Goal: Information Seeking & Learning: Compare options

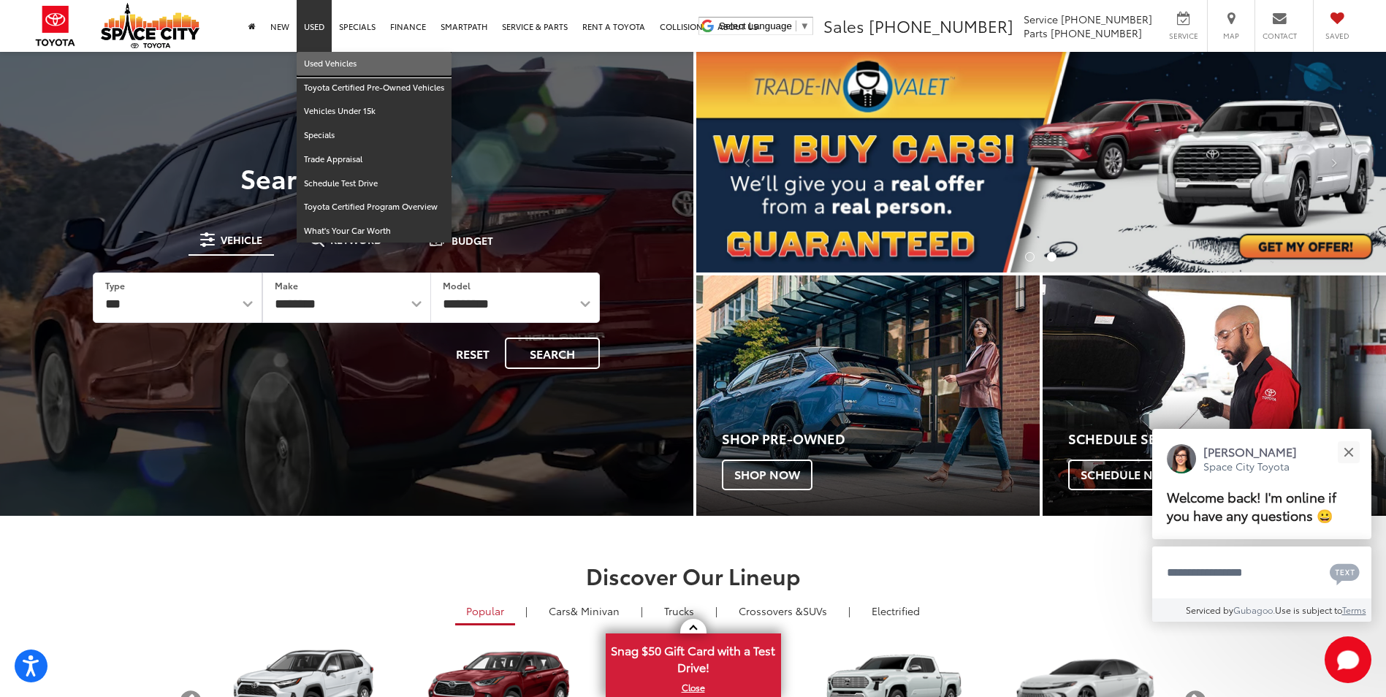
click at [313, 60] on link "Used Vehicles" at bounding box center [374, 64] width 155 height 24
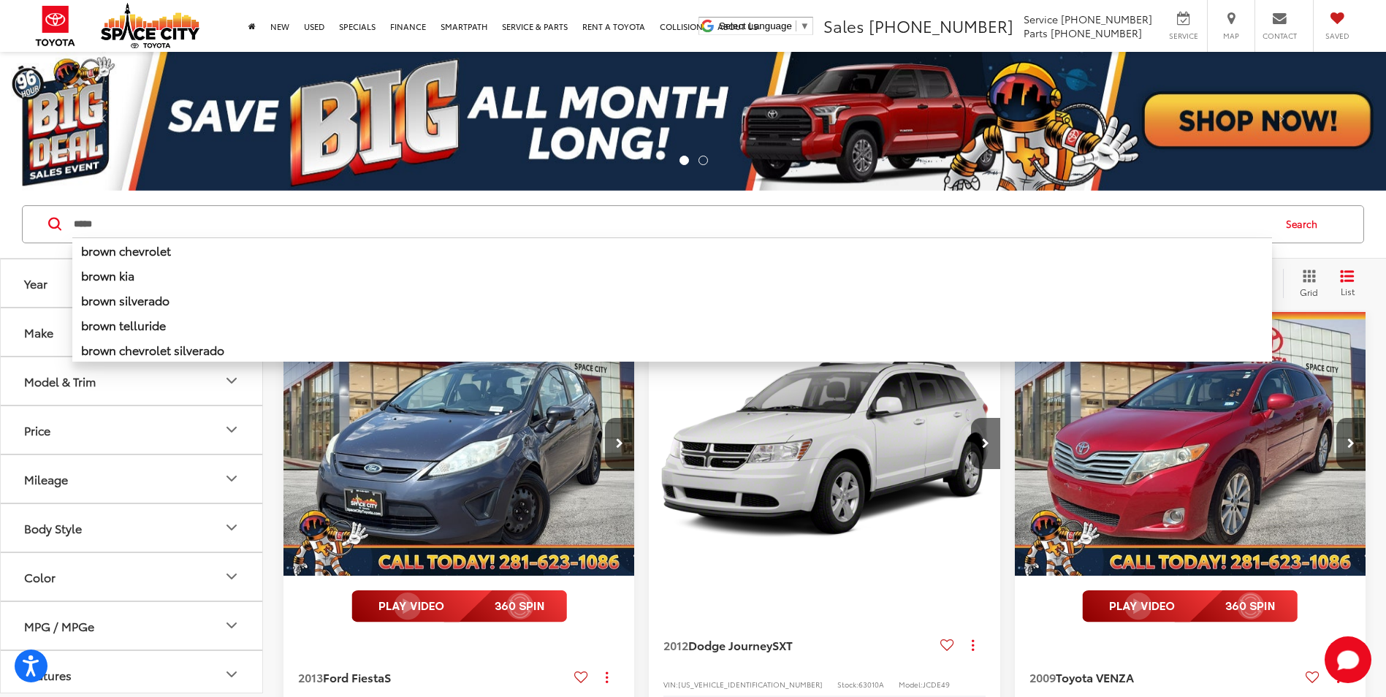
type input "*****"
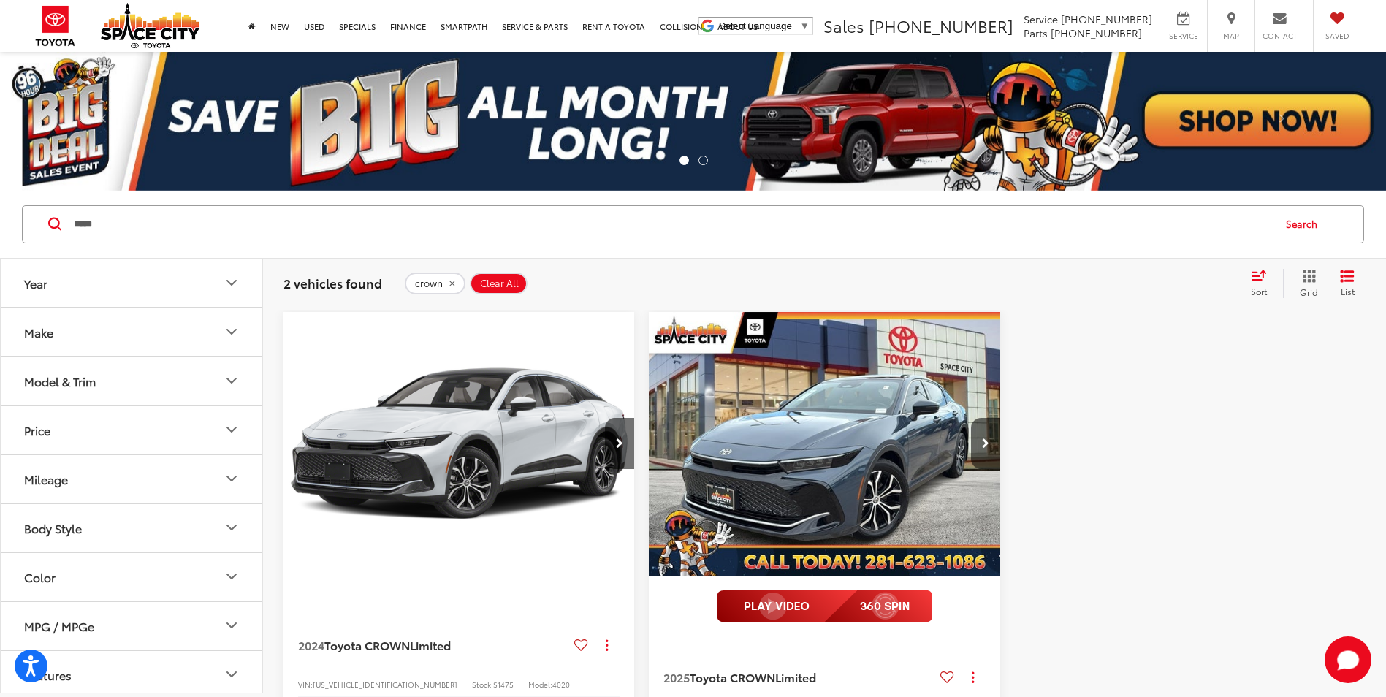
click at [1296, 226] on button "Search" at bounding box center [1305, 224] width 66 height 37
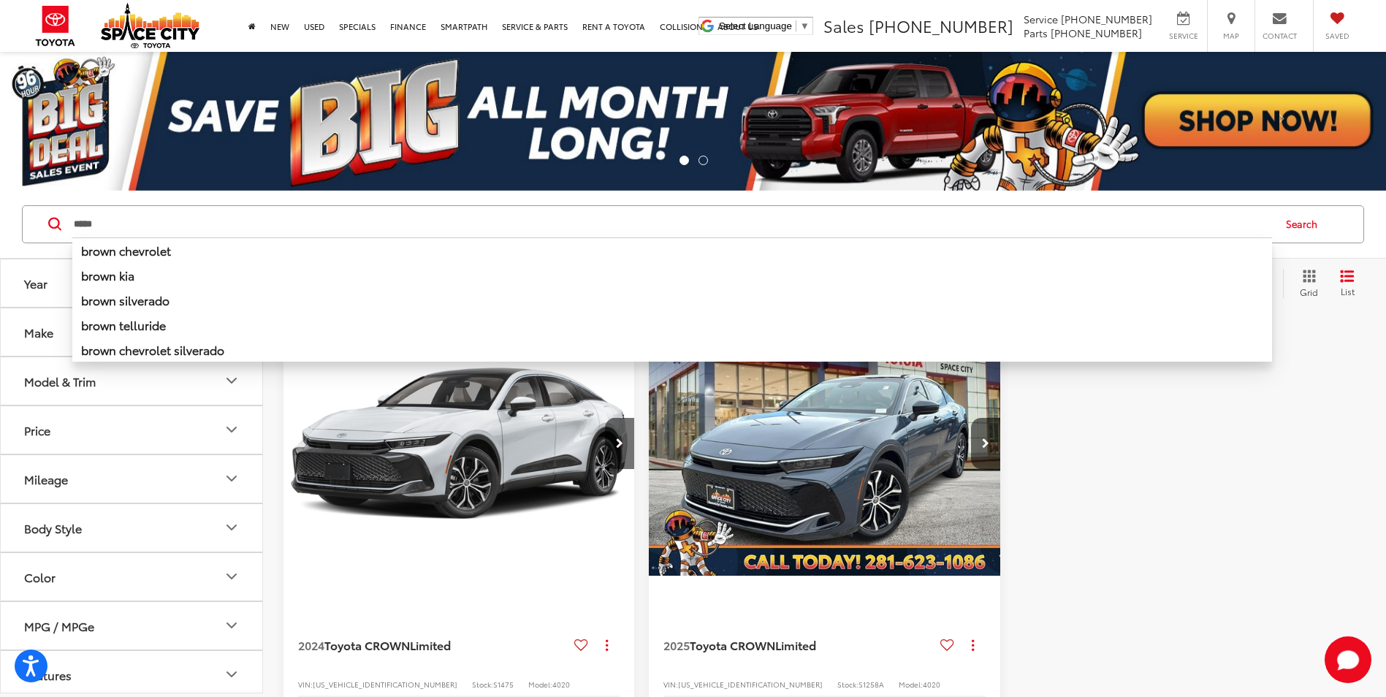
drag, startPoint x: 132, startPoint y: 224, endPoint x: 31, endPoint y: 221, distance: 100.8
click at [31, 221] on div "***** ***** brown chevrolet brown kia brown silverado brown telluride brown che…" at bounding box center [693, 224] width 1342 height 38
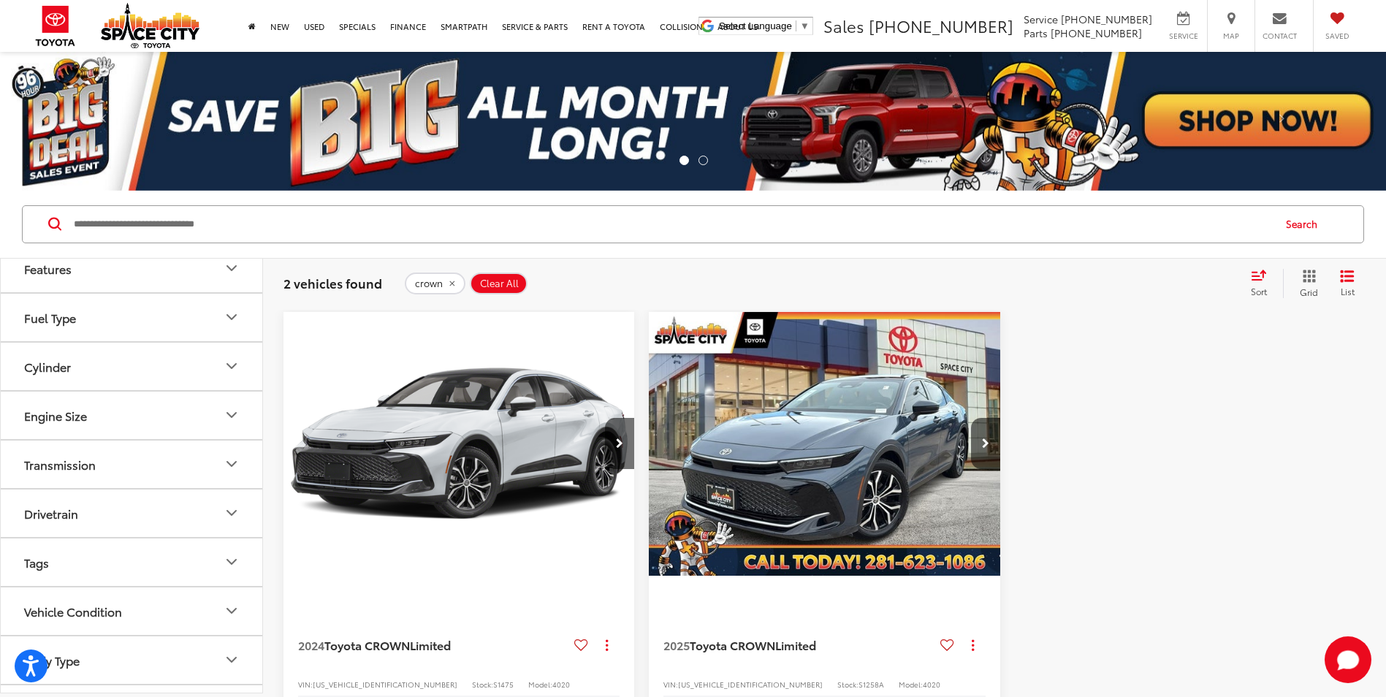
scroll to position [447, 0]
click at [185, 616] on button "Body Type" at bounding box center [132, 618] width 263 height 47
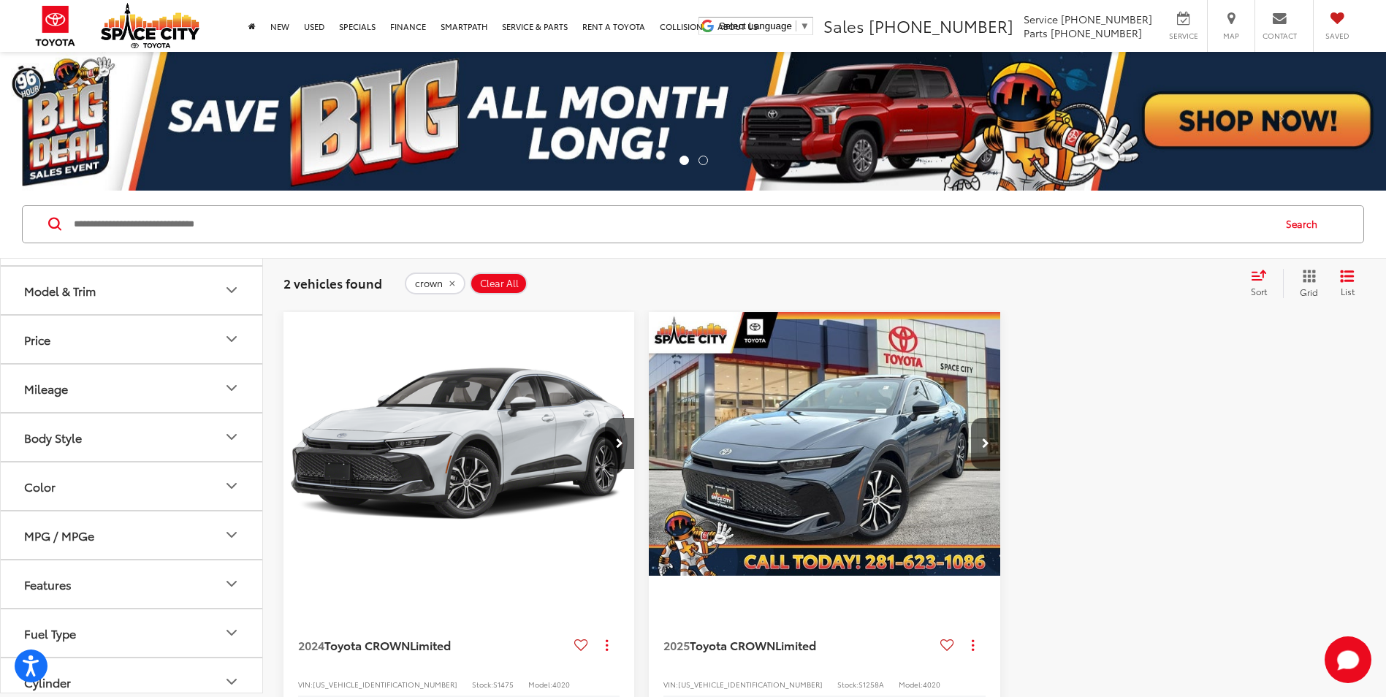
scroll to position [0, 0]
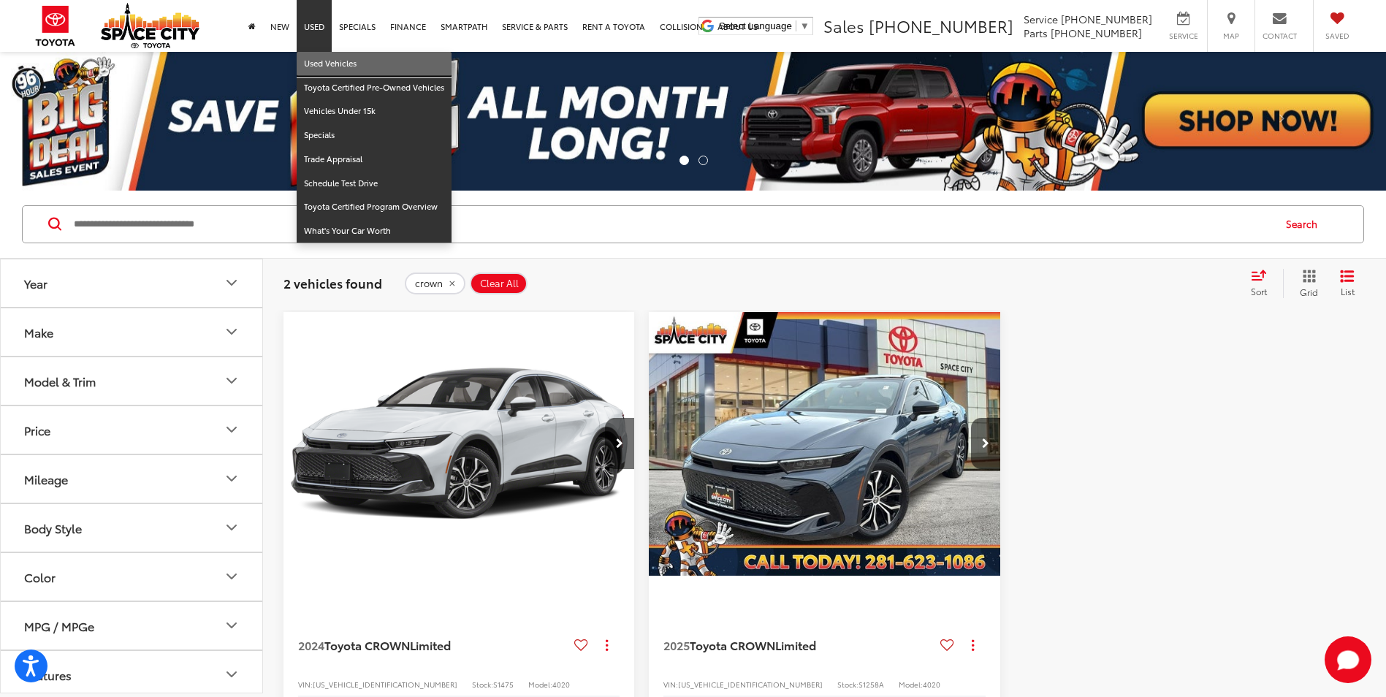
click at [313, 56] on link "Used Vehicles" at bounding box center [374, 64] width 155 height 24
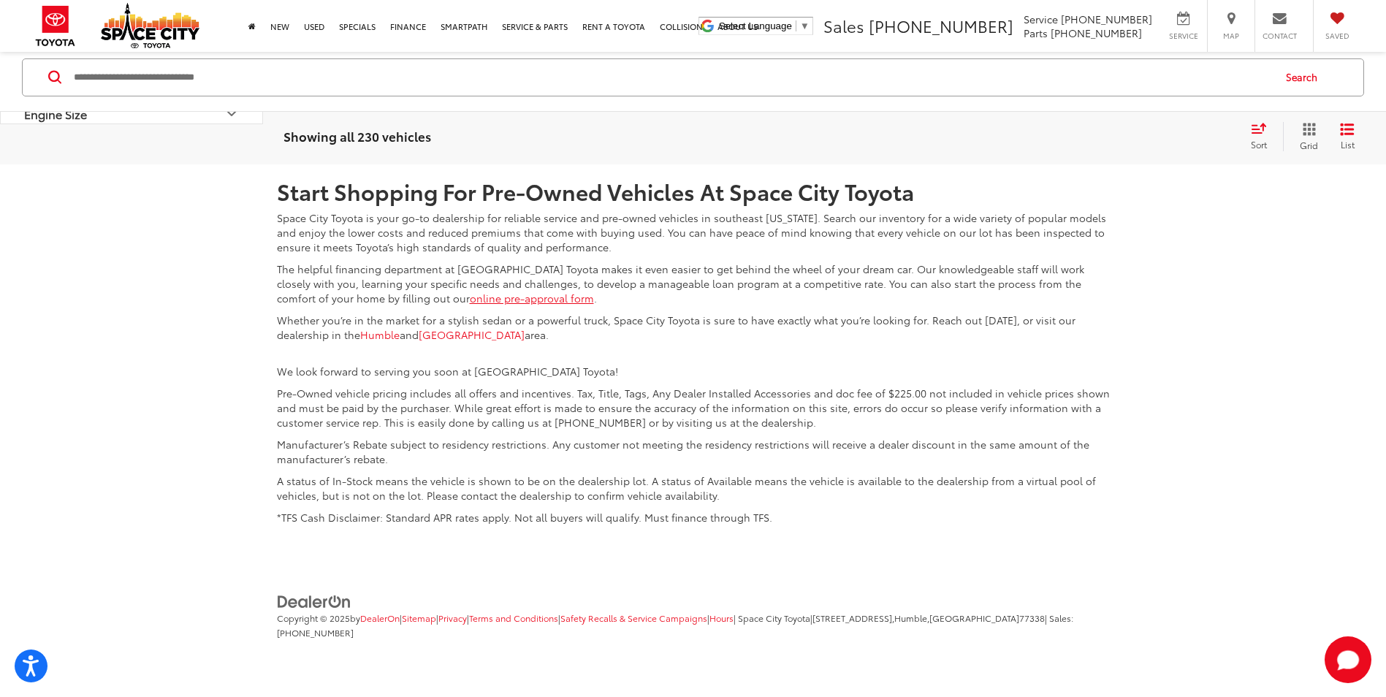
scroll to position [3725, 0]
click at [1101, 69] on link "2" at bounding box center [1112, 55] width 23 height 26
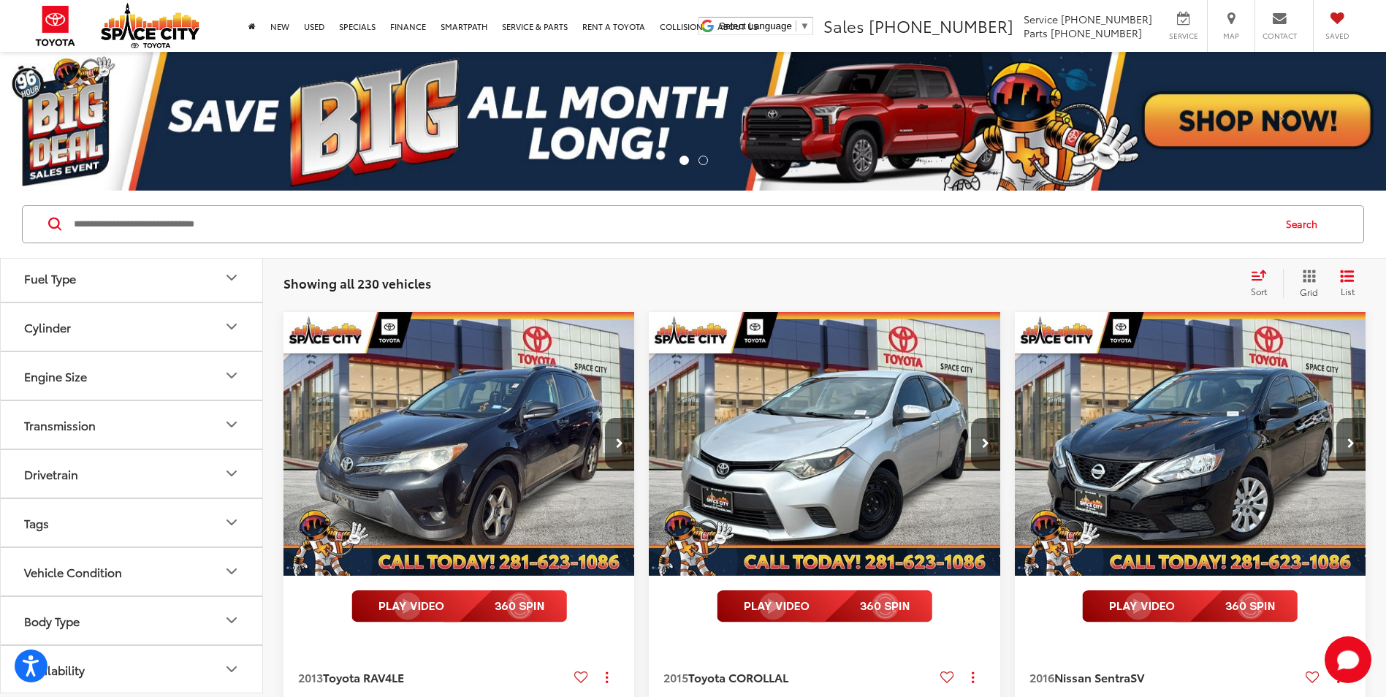
scroll to position [447, 0]
click at [216, 624] on button "Body Type" at bounding box center [132, 618] width 263 height 47
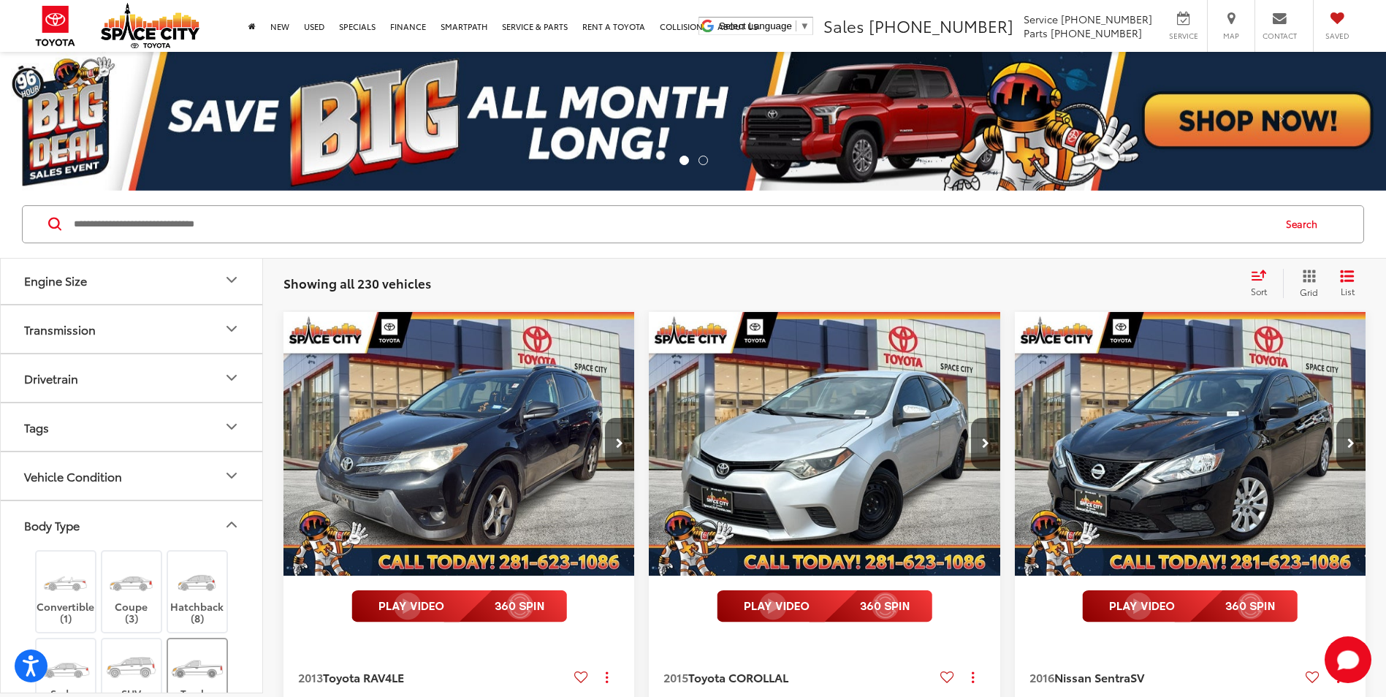
scroll to position [666, 0]
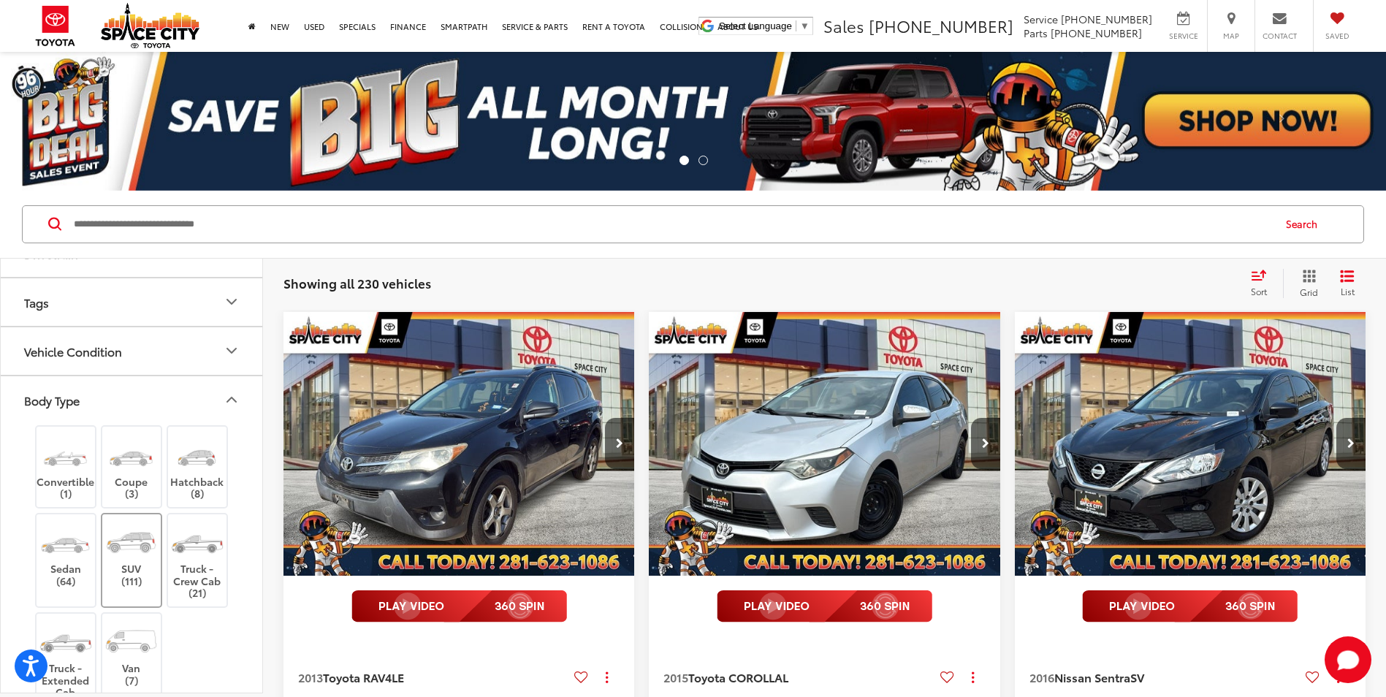
click at [124, 568] on label "SUV (111)" at bounding box center [131, 555] width 59 height 66
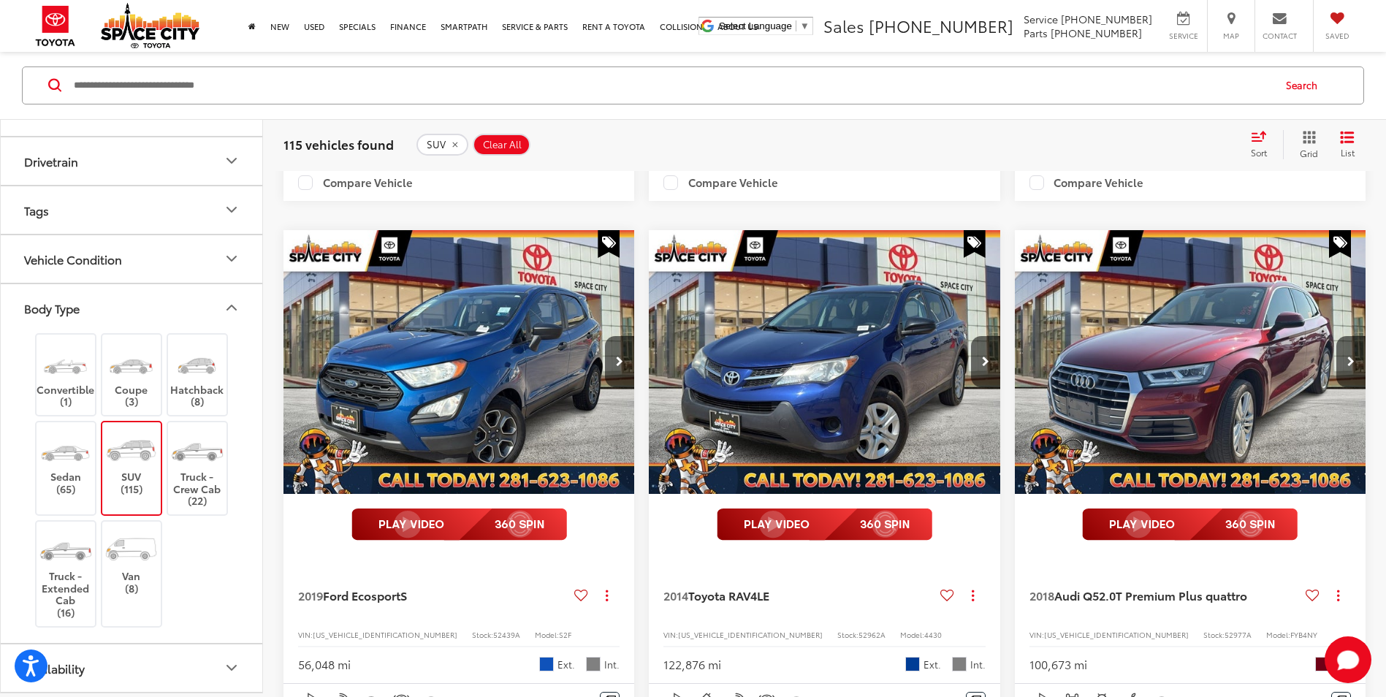
scroll to position [2922, 0]
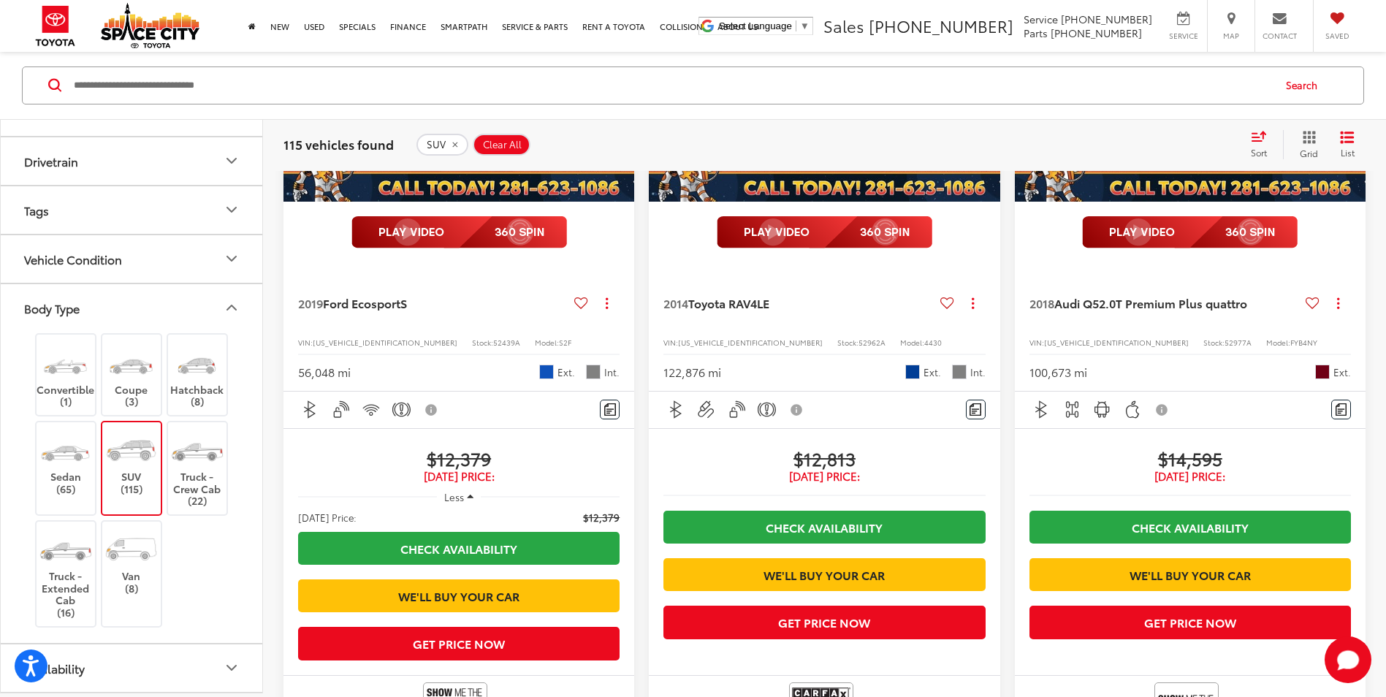
click at [568, 93] on input "Search by Make, Model, or Keyword" at bounding box center [671, 85] width 1199 height 35
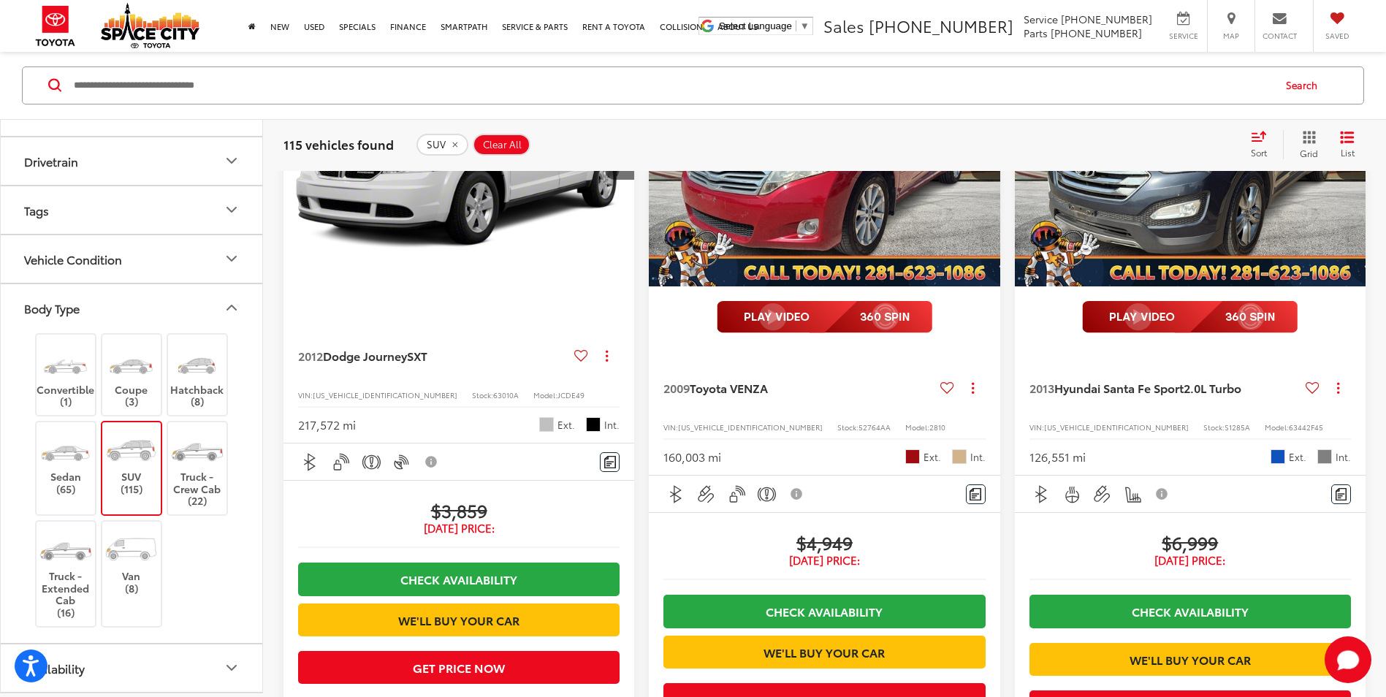
scroll to position [292, 0]
